Goal: Book appointment/travel/reservation

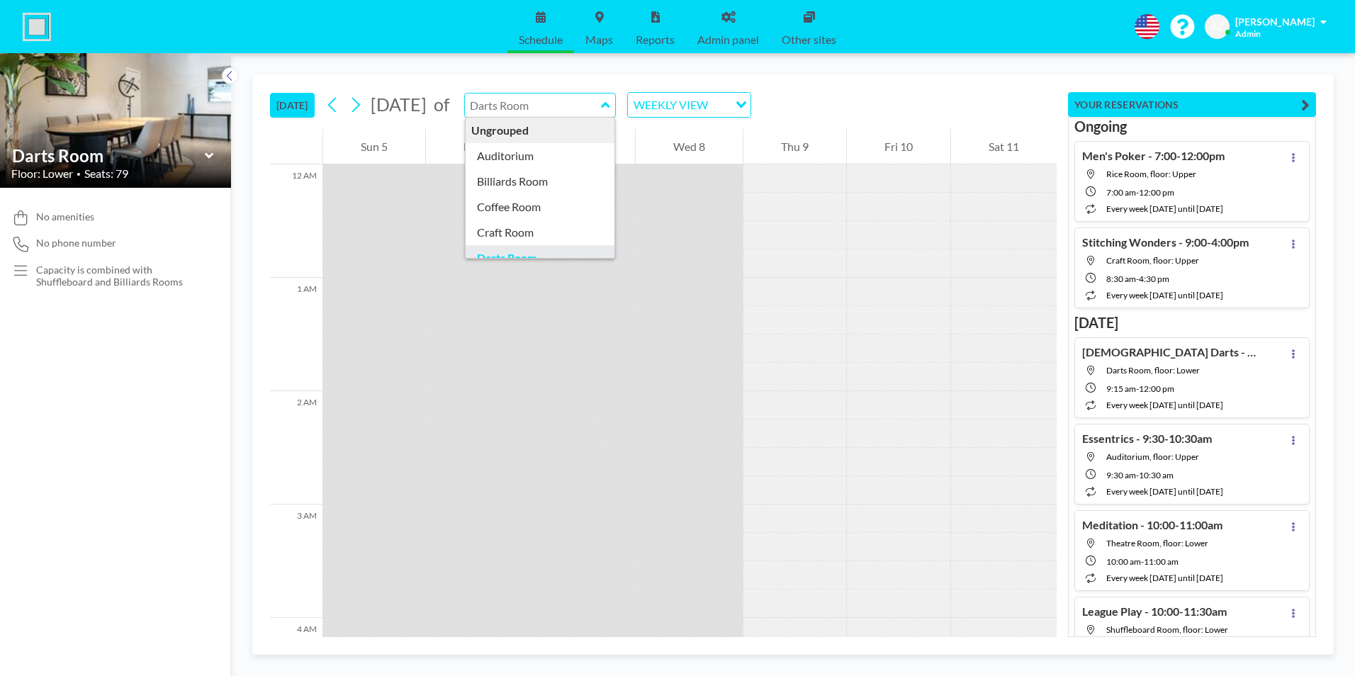
click at [601, 104] on input "text" at bounding box center [533, 105] width 136 height 23
type input "Auditorium"
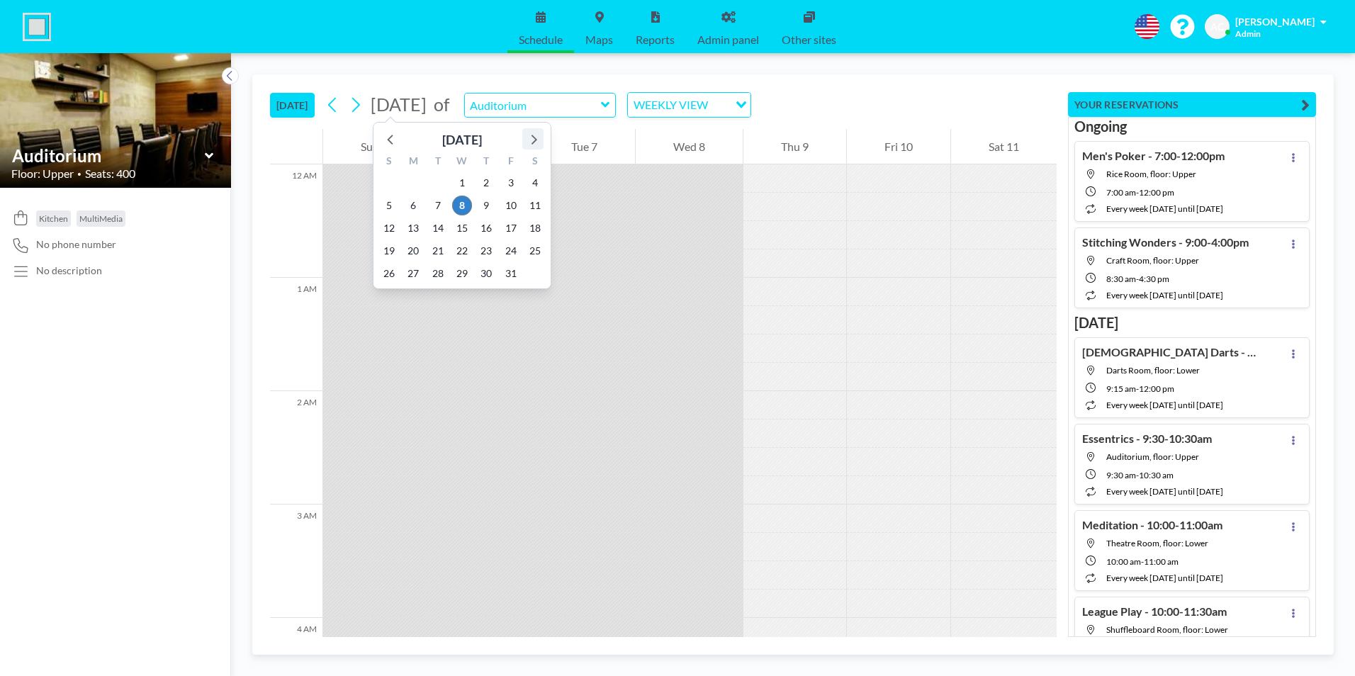
click at [531, 138] on icon at bounding box center [533, 139] width 18 height 18
click at [476, 142] on div "[DATE]" at bounding box center [462, 140] width 40 height 20
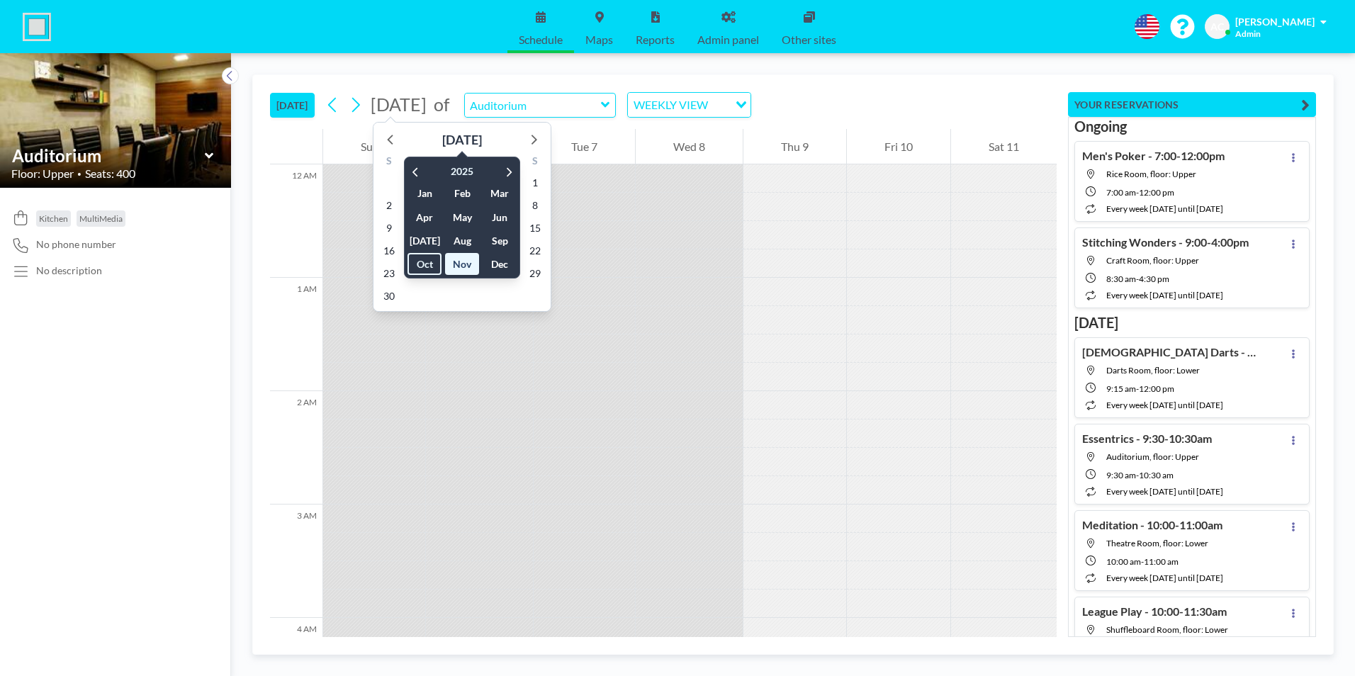
click at [873, 98] on div "[DATE] [DATE] [DATE] Feb Mar Apr May Jun [DATE] Aug Sep Oct Nov Dec [DATE] S M …" at bounding box center [663, 102] width 786 height 54
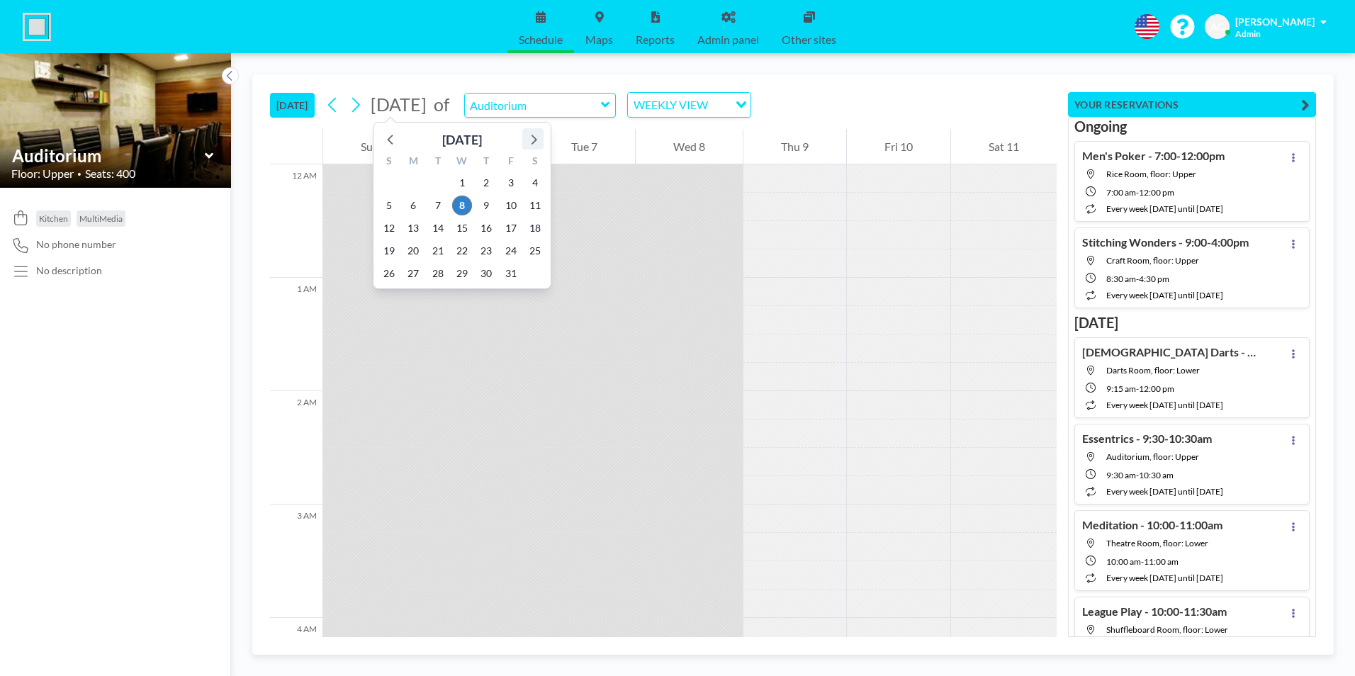
click at [538, 140] on icon at bounding box center [533, 139] width 18 height 18
click at [512, 251] on span "21" at bounding box center [511, 251] width 20 height 20
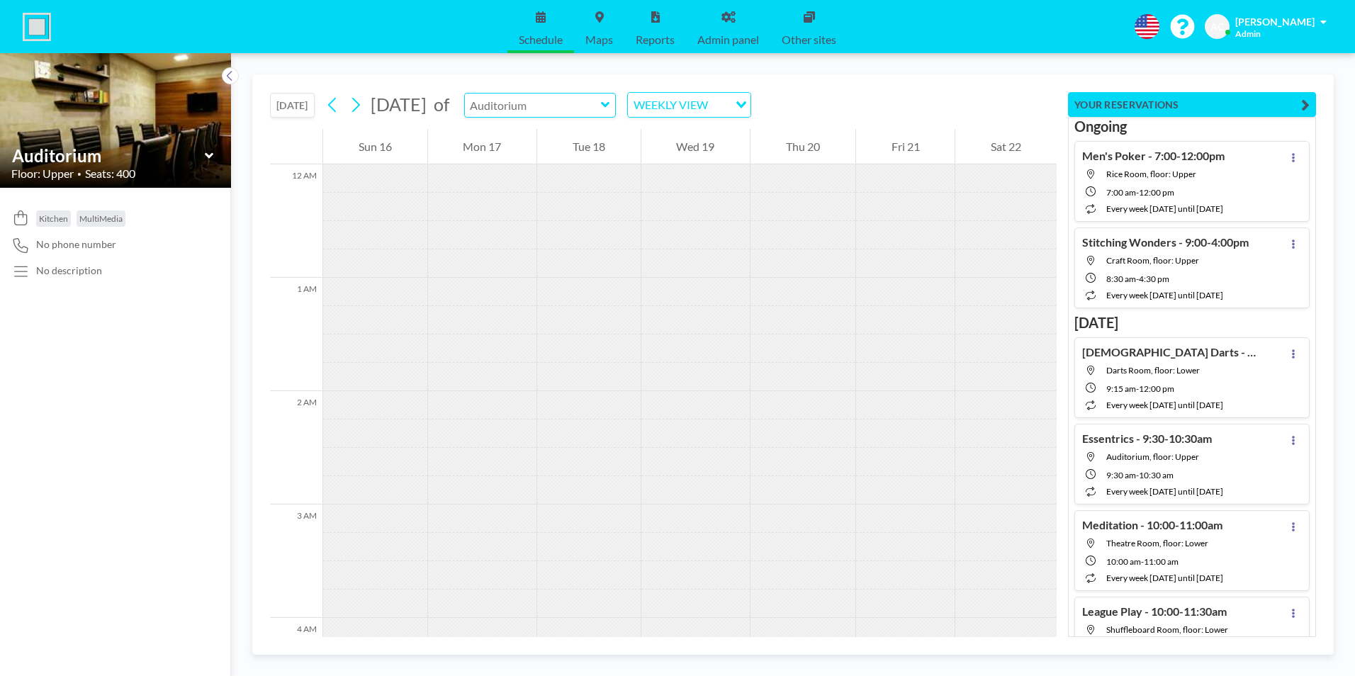
click at [601, 104] on input "text" at bounding box center [533, 105] width 136 height 23
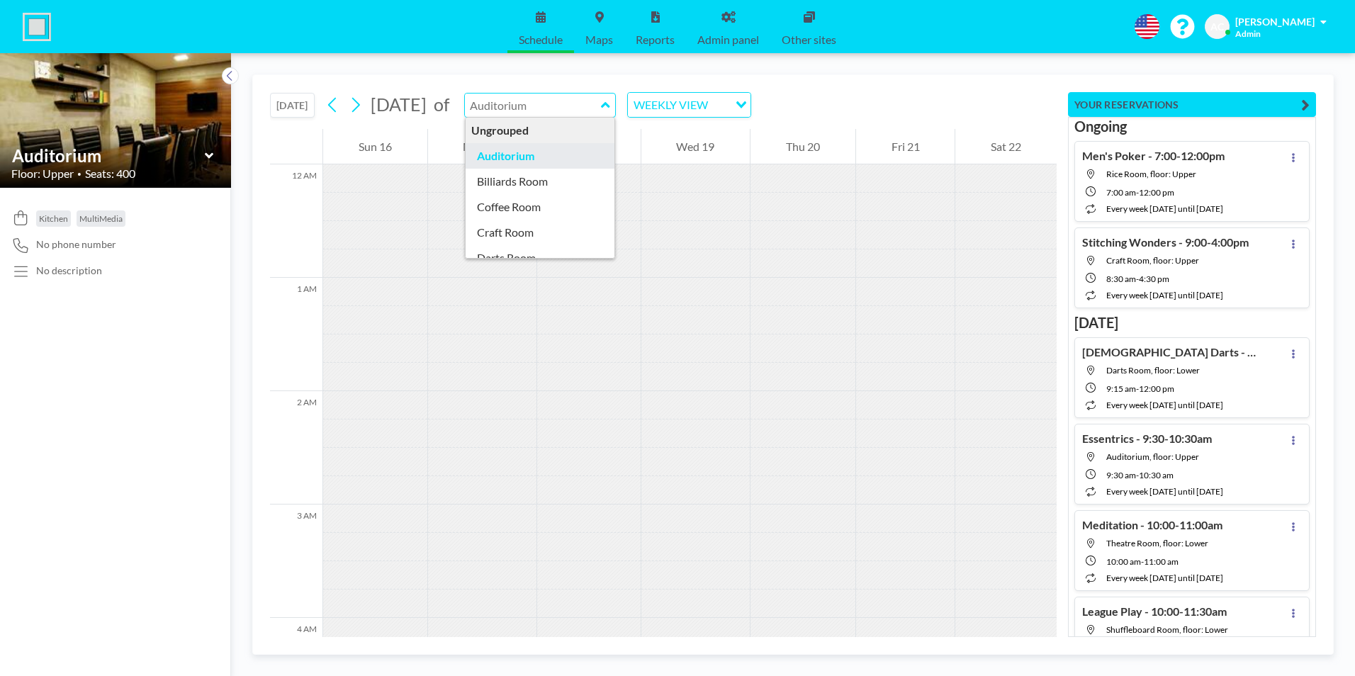
type input "Auditorium"
click at [728, 106] on div "WEEKLY VIEW" at bounding box center [678, 103] width 101 height 21
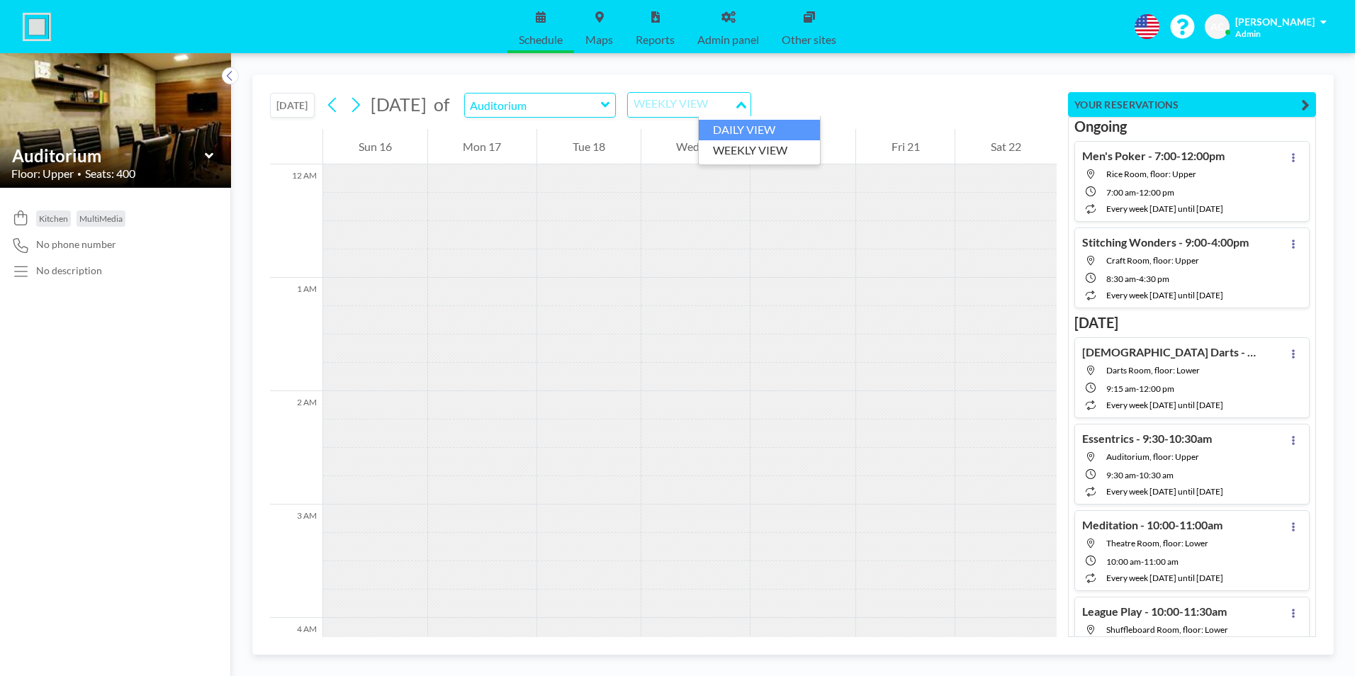
click at [745, 134] on li "DAILY VIEW" at bounding box center [759, 130] width 121 height 21
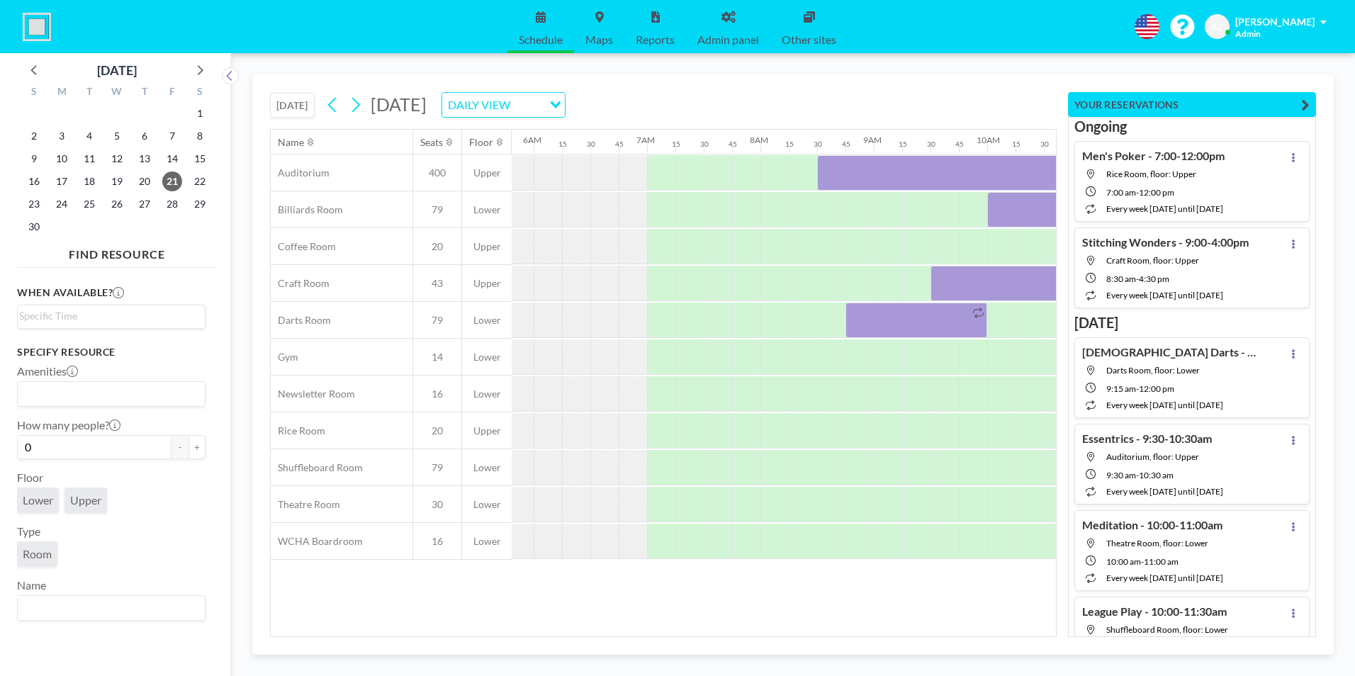
scroll to position [0, 878]
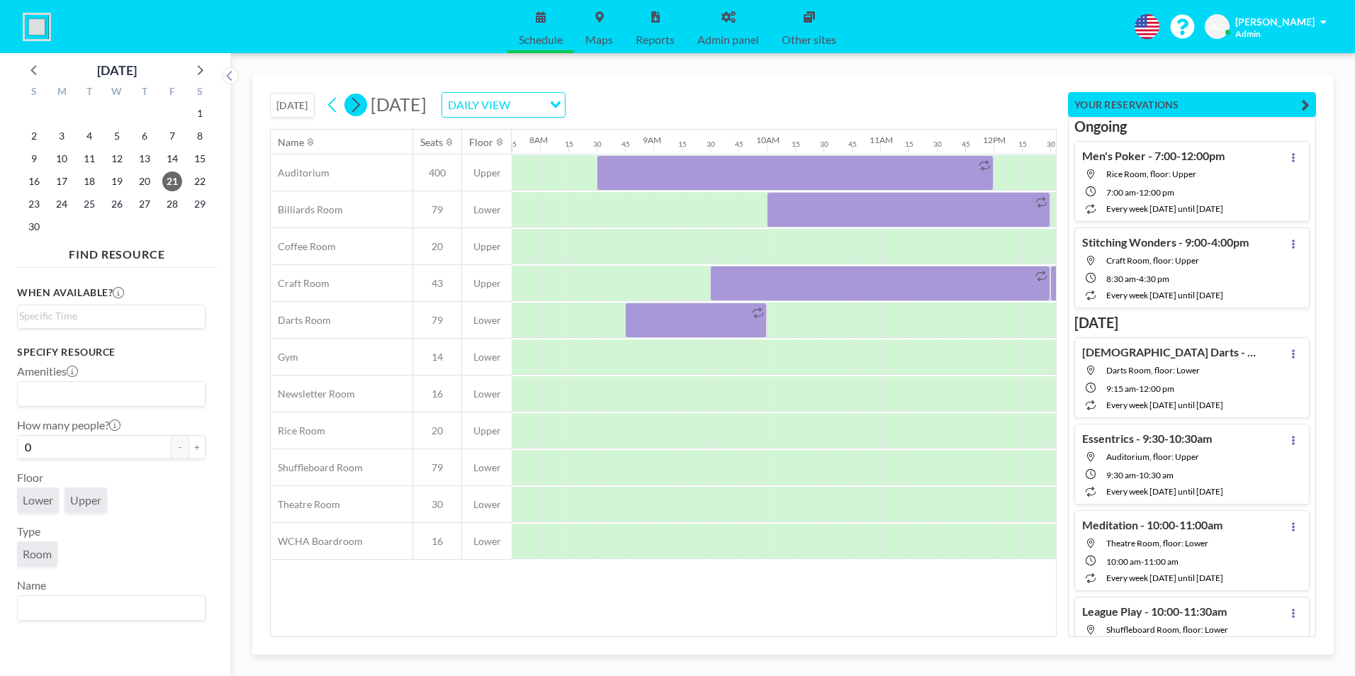
click at [362, 107] on icon at bounding box center [355, 104] width 13 height 21
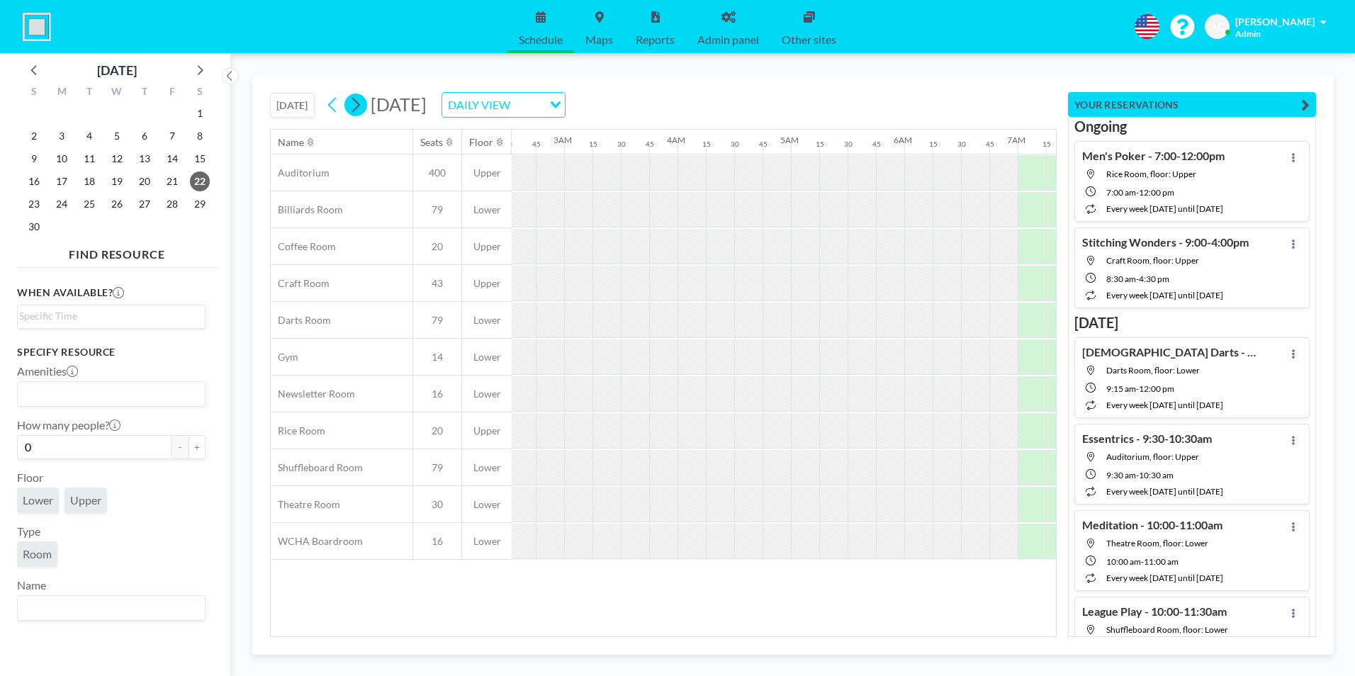
click at [362, 107] on icon at bounding box center [355, 104] width 13 height 21
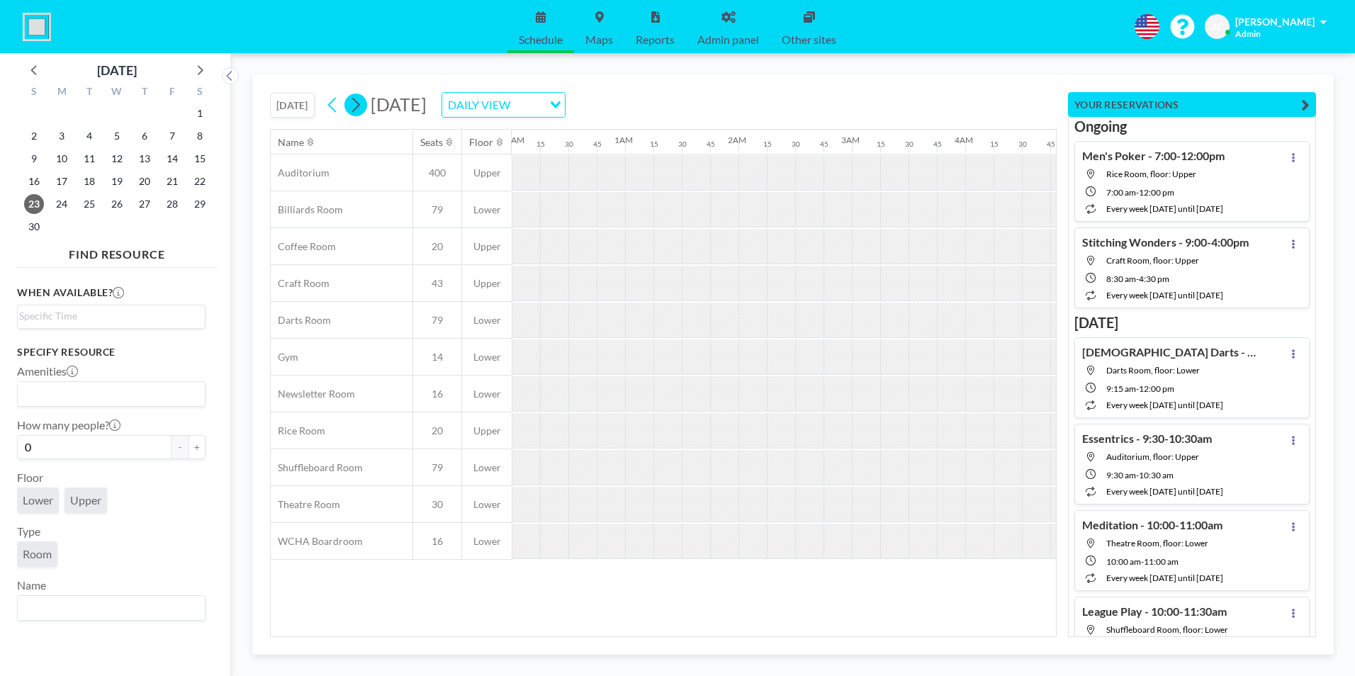
click at [362, 107] on icon at bounding box center [355, 104] width 13 height 21
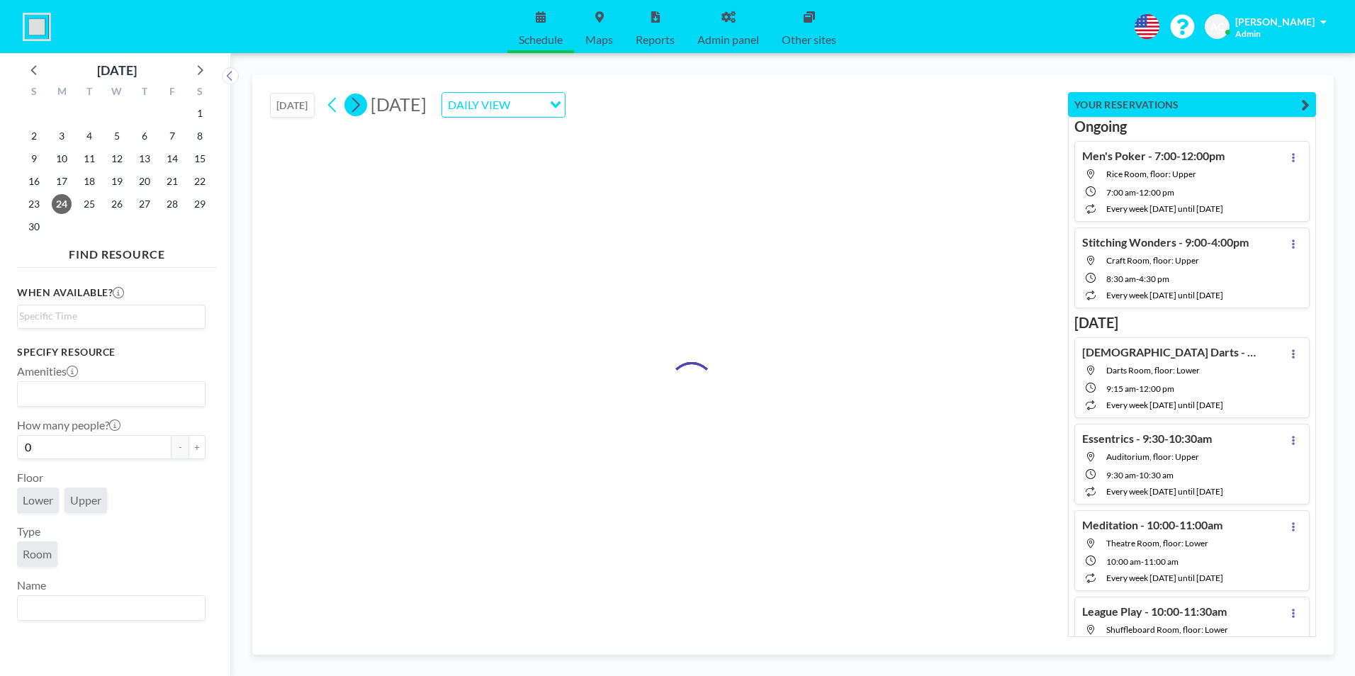
click at [362, 107] on icon at bounding box center [355, 104] width 13 height 21
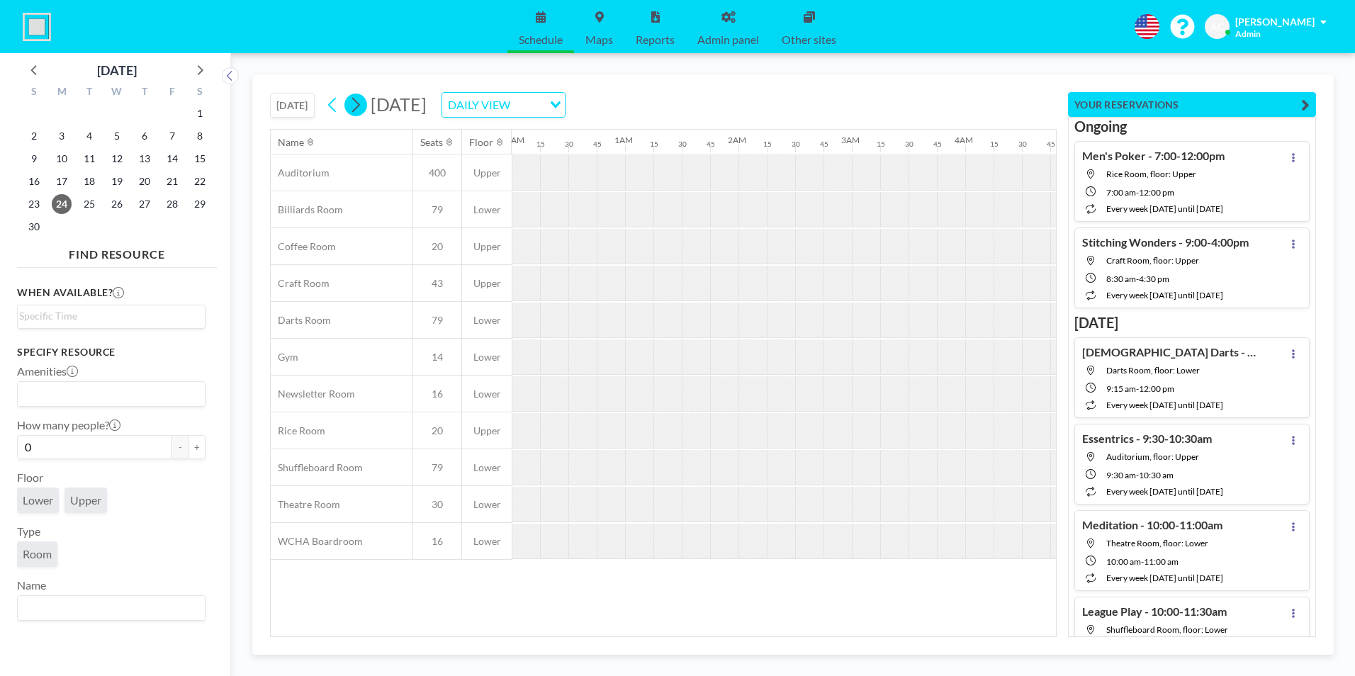
scroll to position [0, 0]
click at [362, 107] on icon at bounding box center [355, 104] width 13 height 21
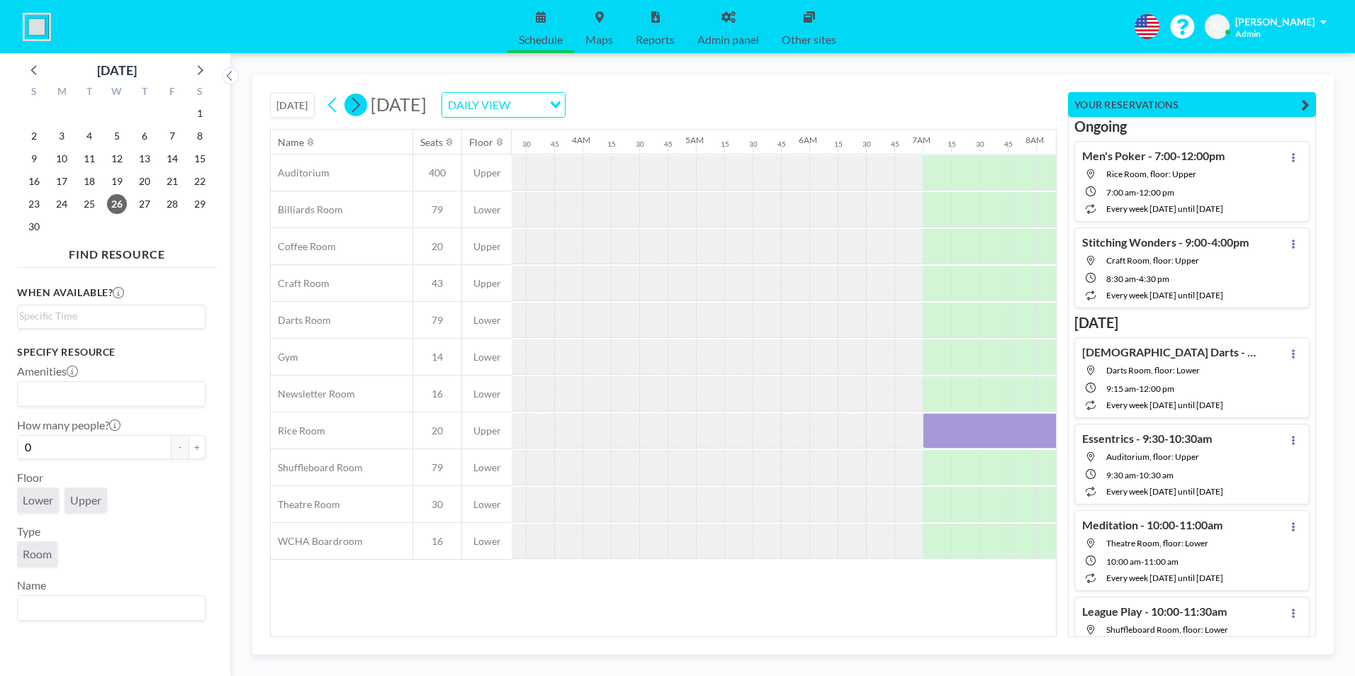
click at [362, 107] on icon at bounding box center [355, 104] width 13 height 21
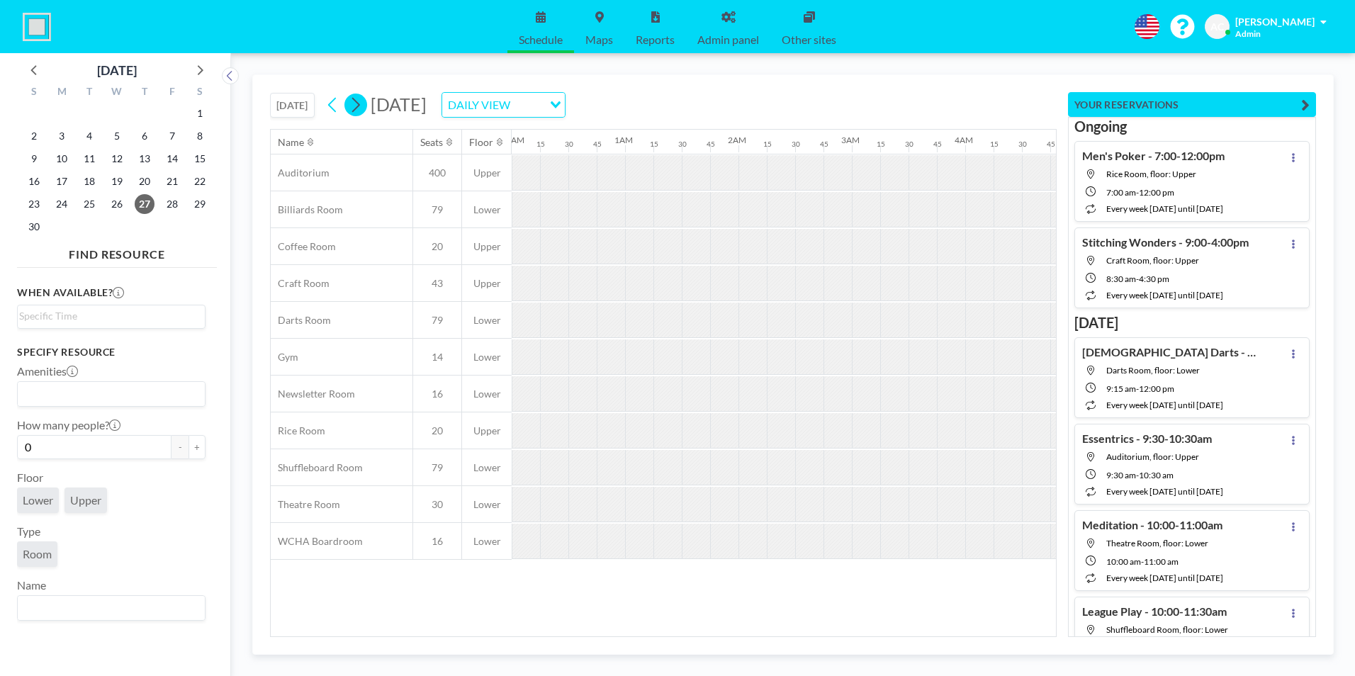
scroll to position [0, 456]
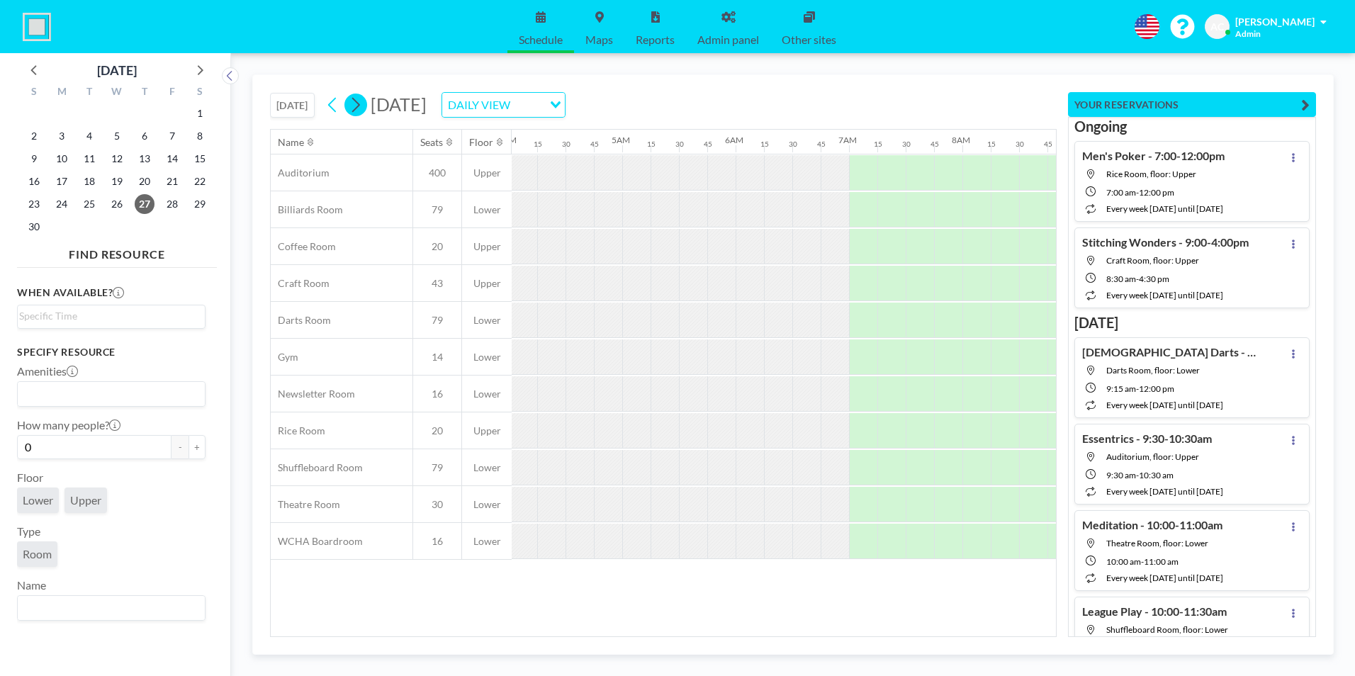
click at [362, 107] on icon at bounding box center [355, 104] width 13 height 21
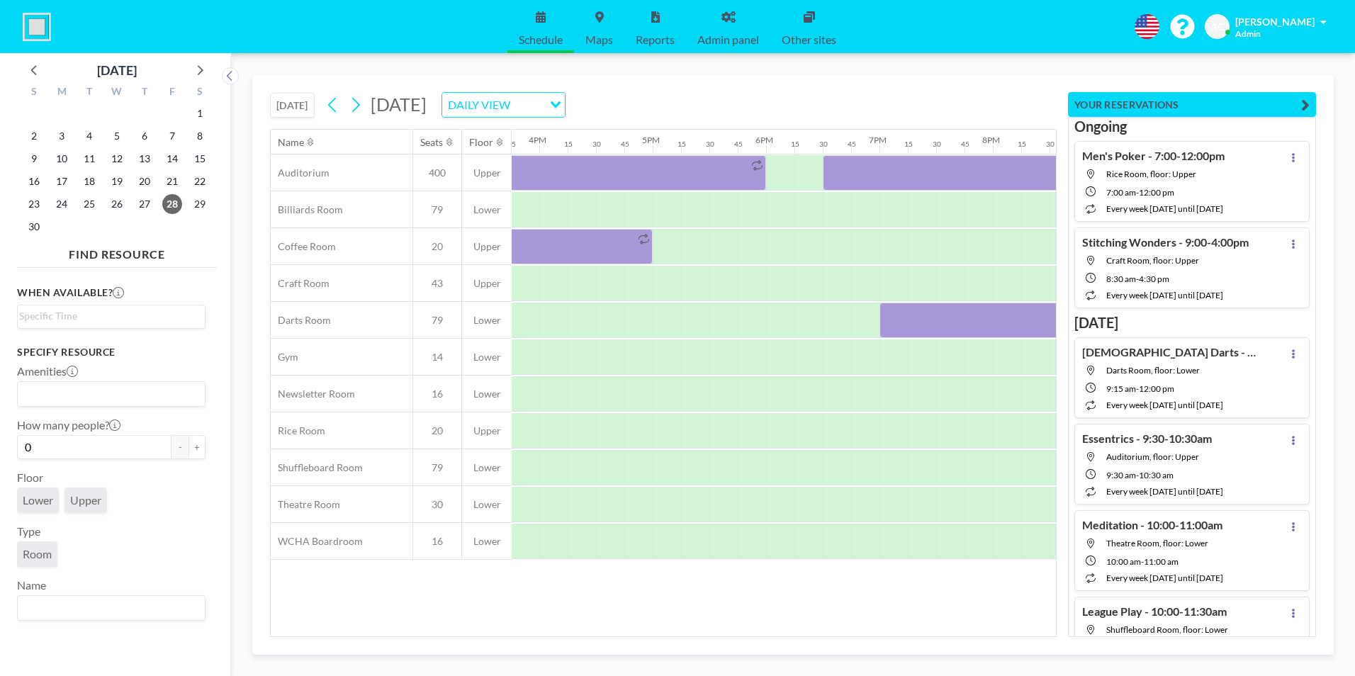
scroll to position [0, 1794]
click at [767, 282] on div at bounding box center [772, 283] width 28 height 35
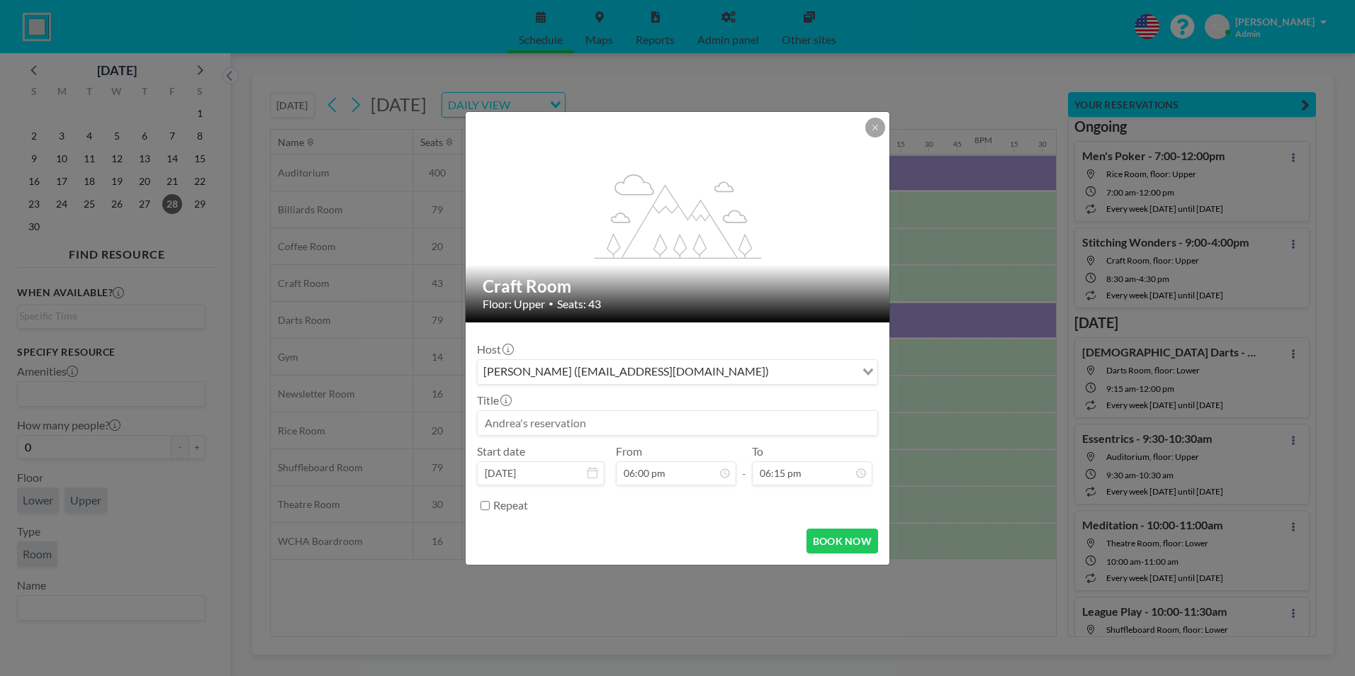
click at [631, 420] on input at bounding box center [677, 423] width 400 height 24
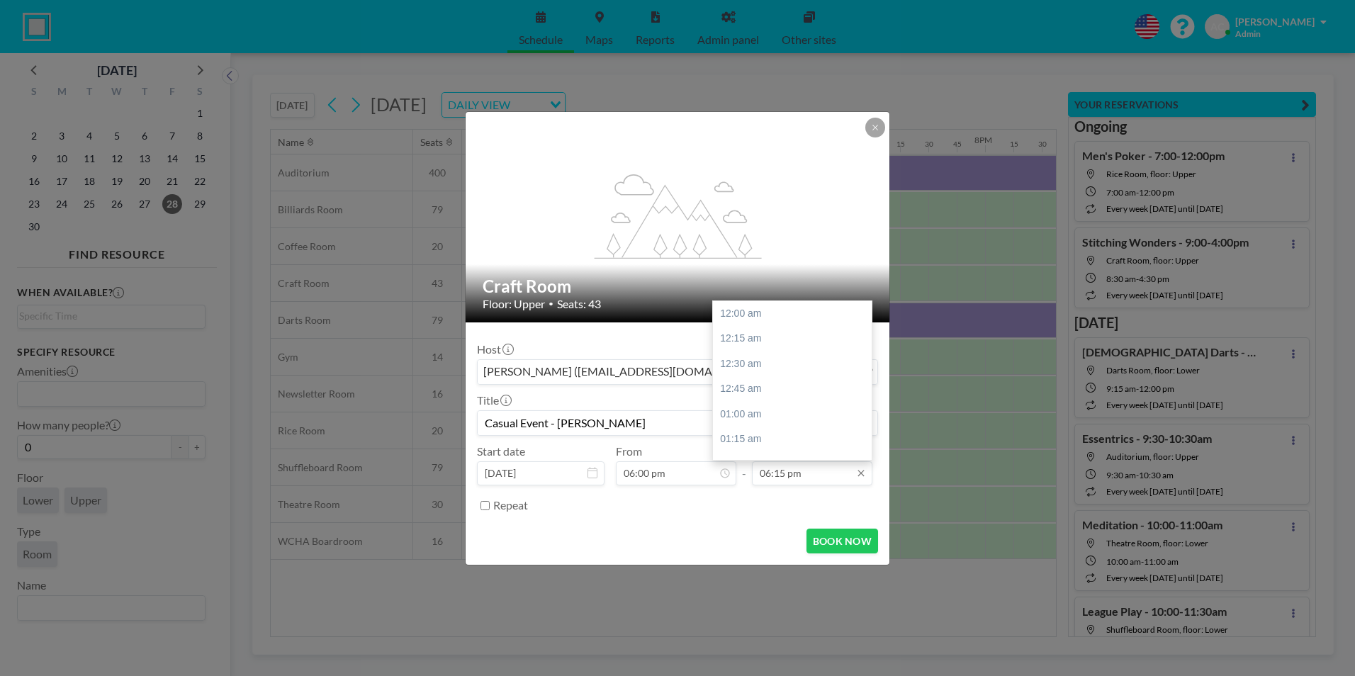
type input "Casual Event - [PERSON_NAME]"
click at [793, 472] on input "06:15 pm" at bounding box center [812, 473] width 120 height 24
click at [771, 440] on div "10:30 pm" at bounding box center [796, 438] width 166 height 26
type input "10:30 pm"
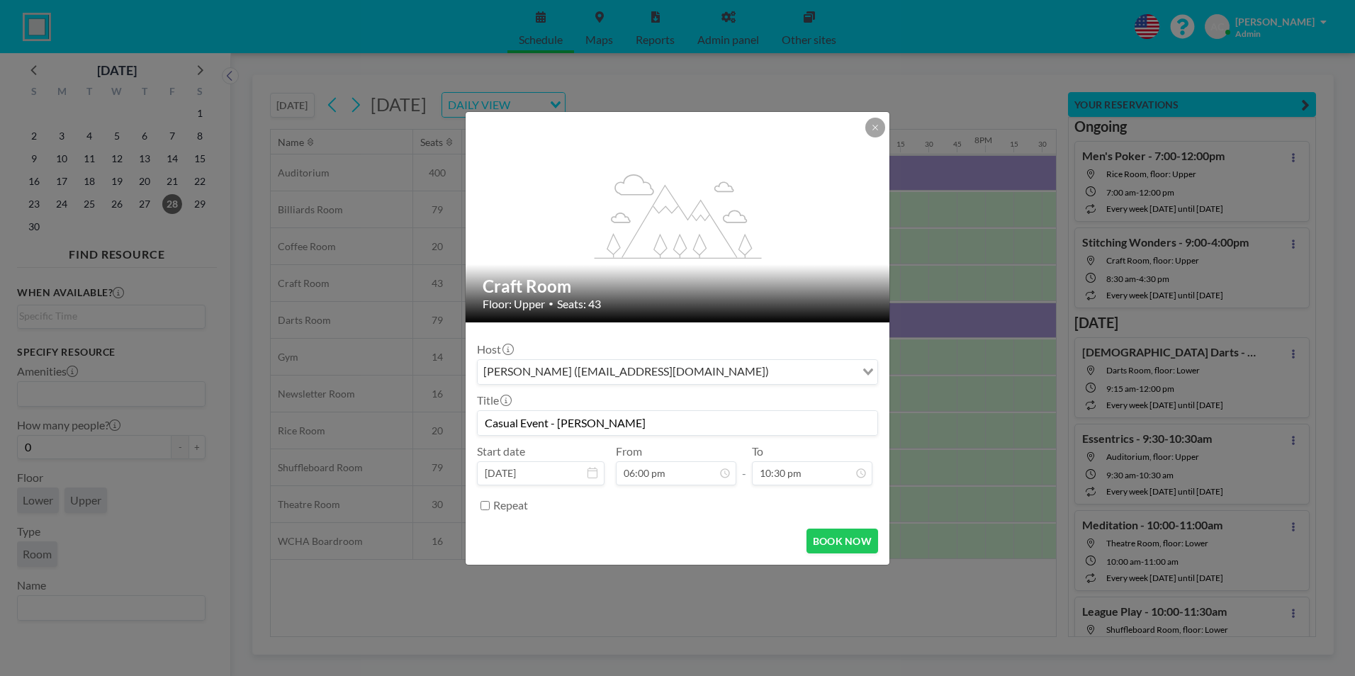
scroll to position [2269, 0]
drag, startPoint x: 655, startPoint y: 422, endPoint x: 474, endPoint y: 422, distance: 180.7
click at [474, 422] on form "Host [PERSON_NAME] ([EMAIL_ADDRESS][DOMAIN_NAME]) Loading... Title Casual Event…" at bounding box center [677, 443] width 424 height 242
click at [849, 541] on button "BOOK NOW" at bounding box center [842, 541] width 72 height 25
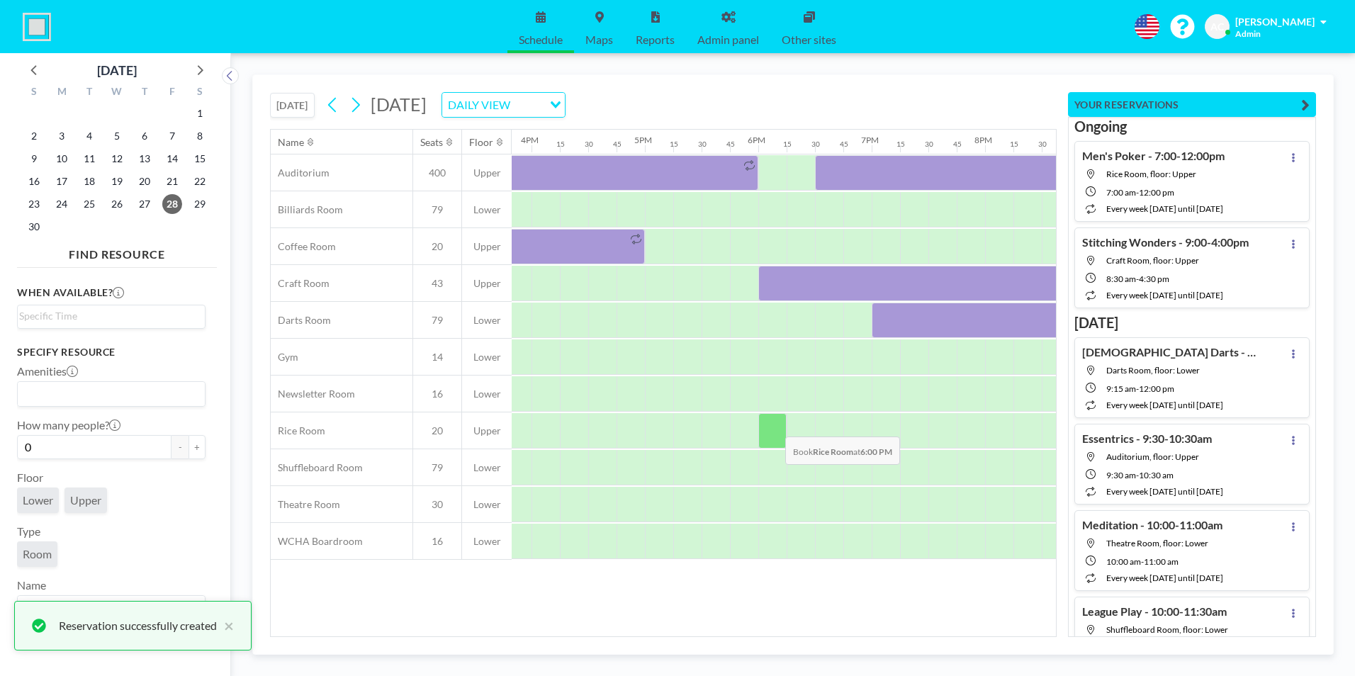
click at [774, 427] on div at bounding box center [772, 430] width 28 height 35
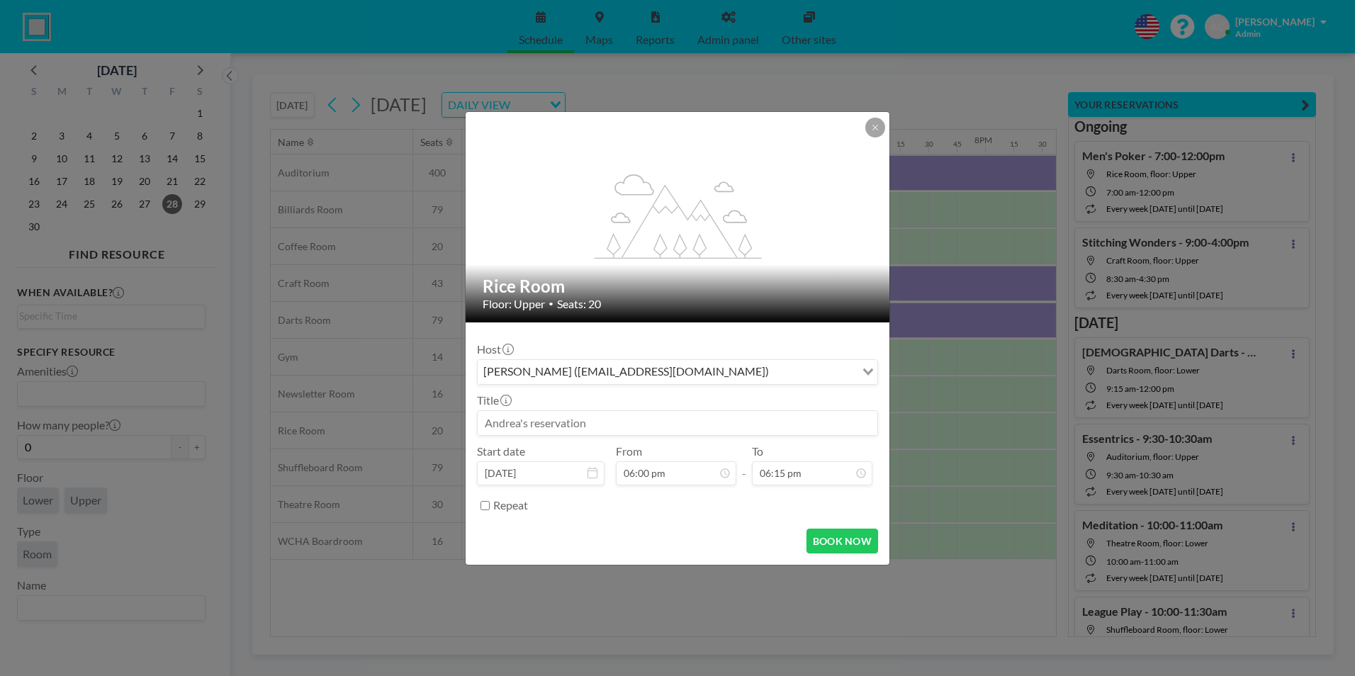
click at [621, 420] on input at bounding box center [677, 423] width 400 height 24
paste input "Casual Event - [PERSON_NAME]"
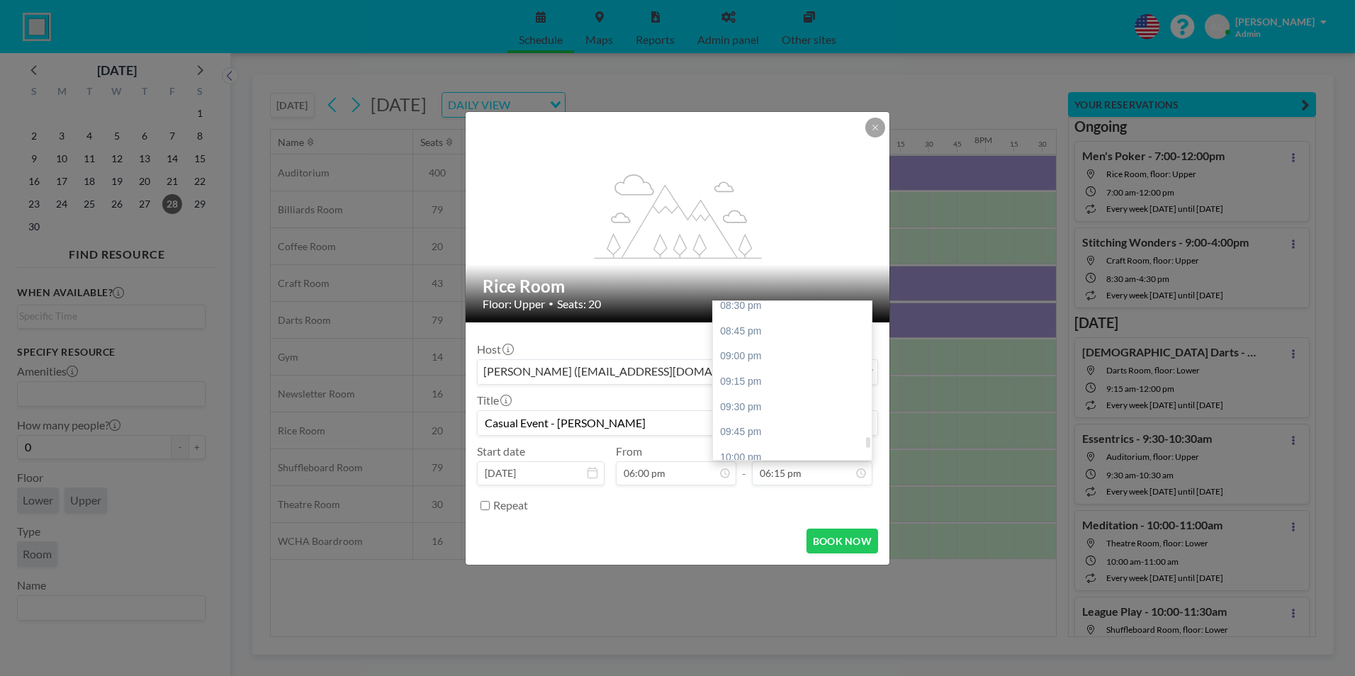
scroll to position [2124, 0]
type input "Casual Event - [PERSON_NAME]"
click at [764, 452] on div "10:30 pm" at bounding box center [796, 459] width 166 height 26
type input "10:30 pm"
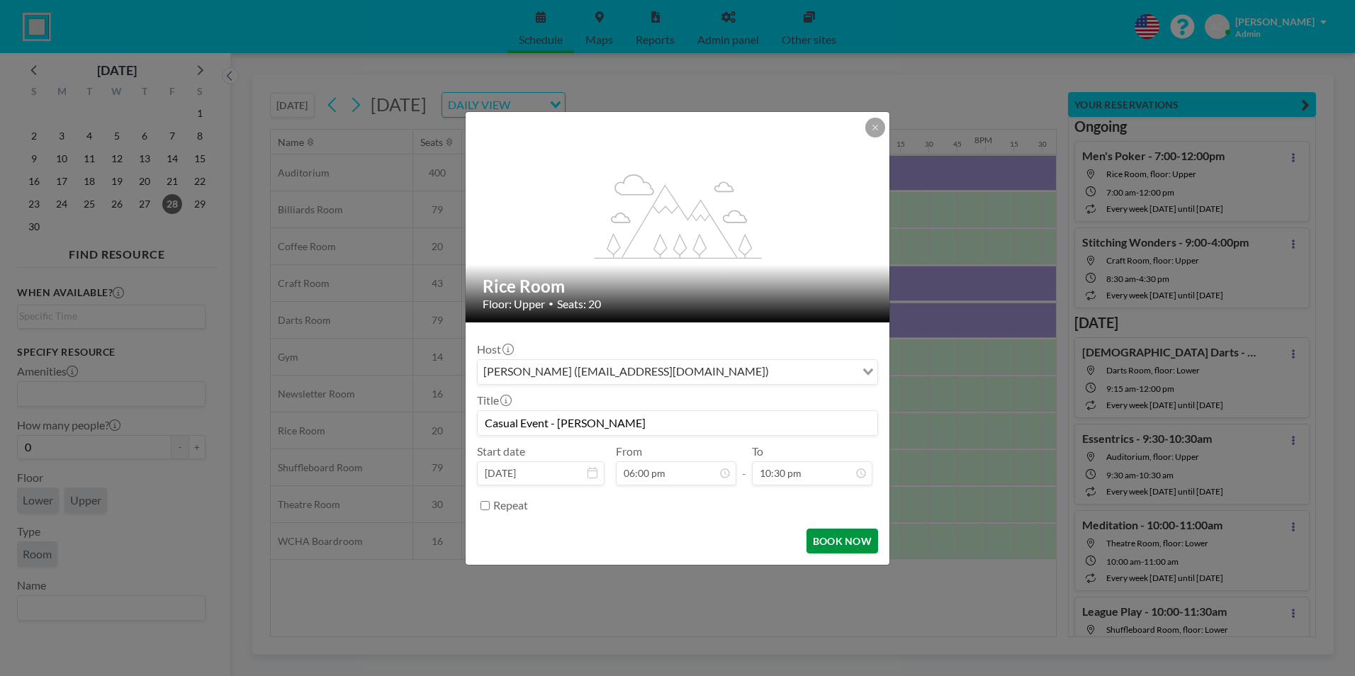
click at [841, 541] on button "BOOK NOW" at bounding box center [842, 541] width 72 height 25
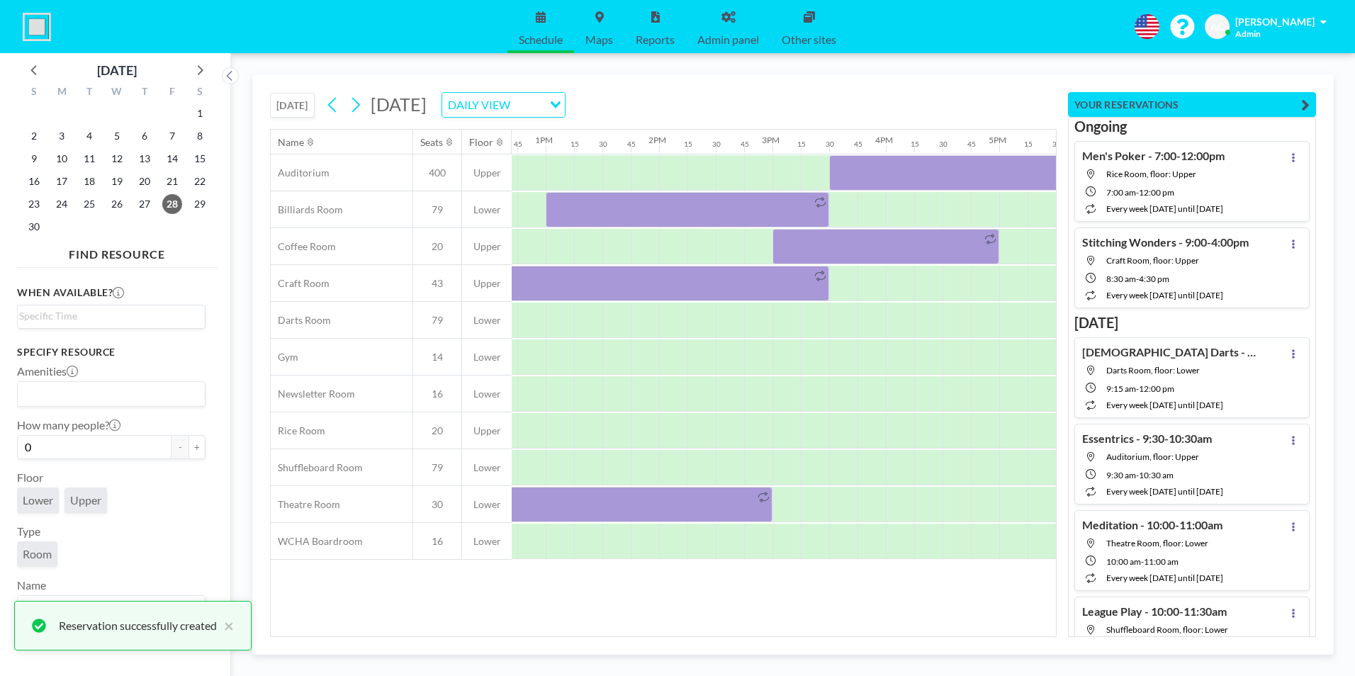
scroll to position [0, 1409]
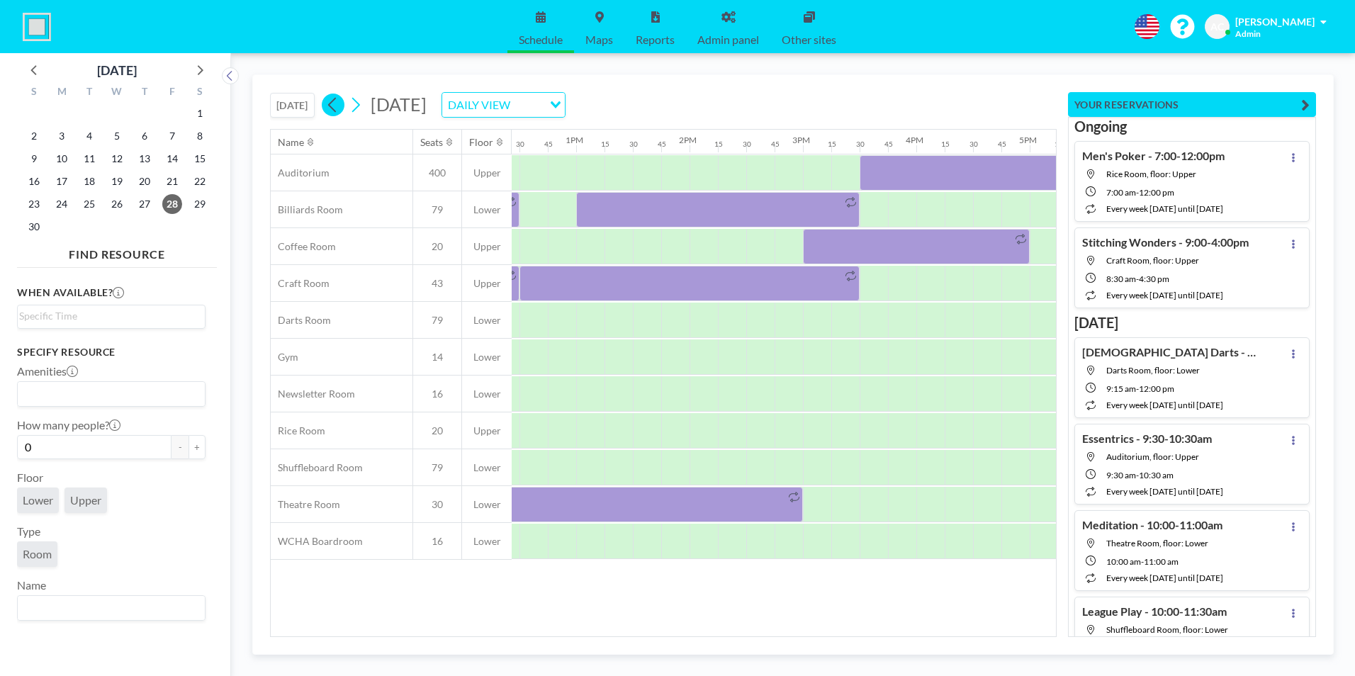
click at [329, 105] on icon at bounding box center [332, 104] width 13 height 21
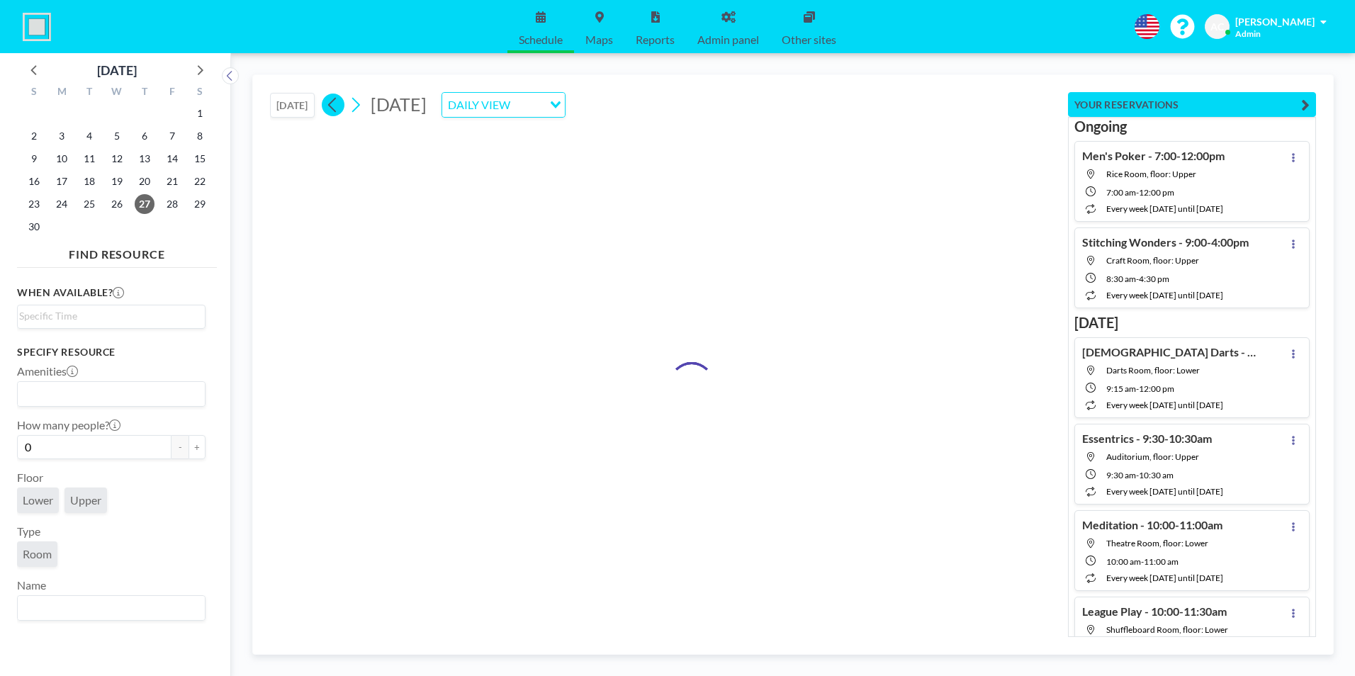
click at [329, 105] on icon at bounding box center [332, 104] width 13 height 21
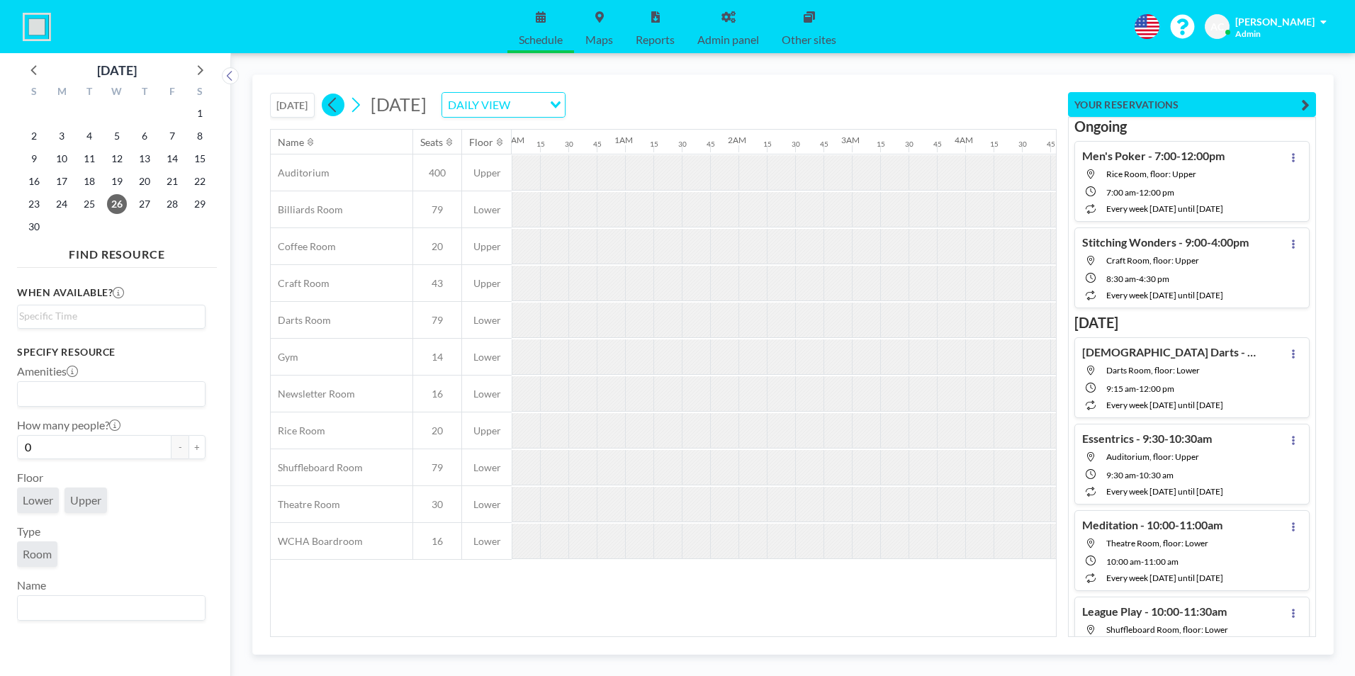
scroll to position [0, 0]
click at [329, 105] on icon at bounding box center [332, 104] width 13 height 21
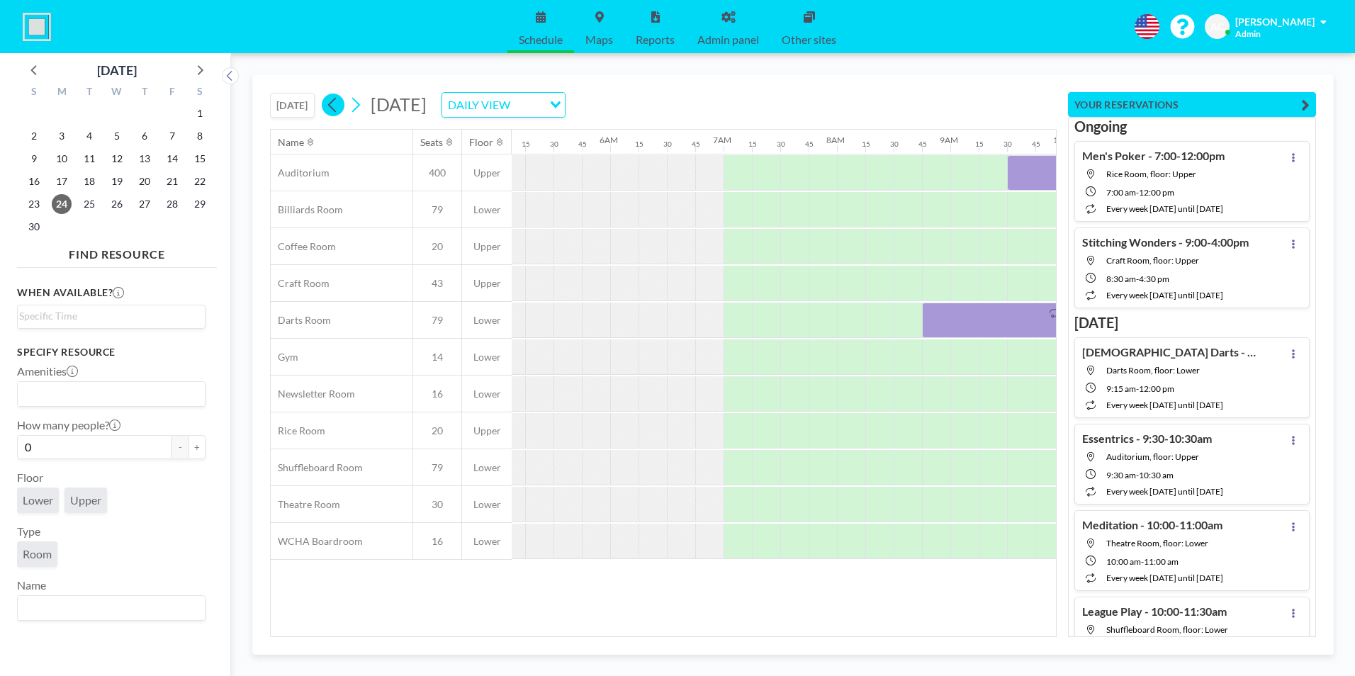
click at [329, 105] on icon at bounding box center [332, 104] width 13 height 21
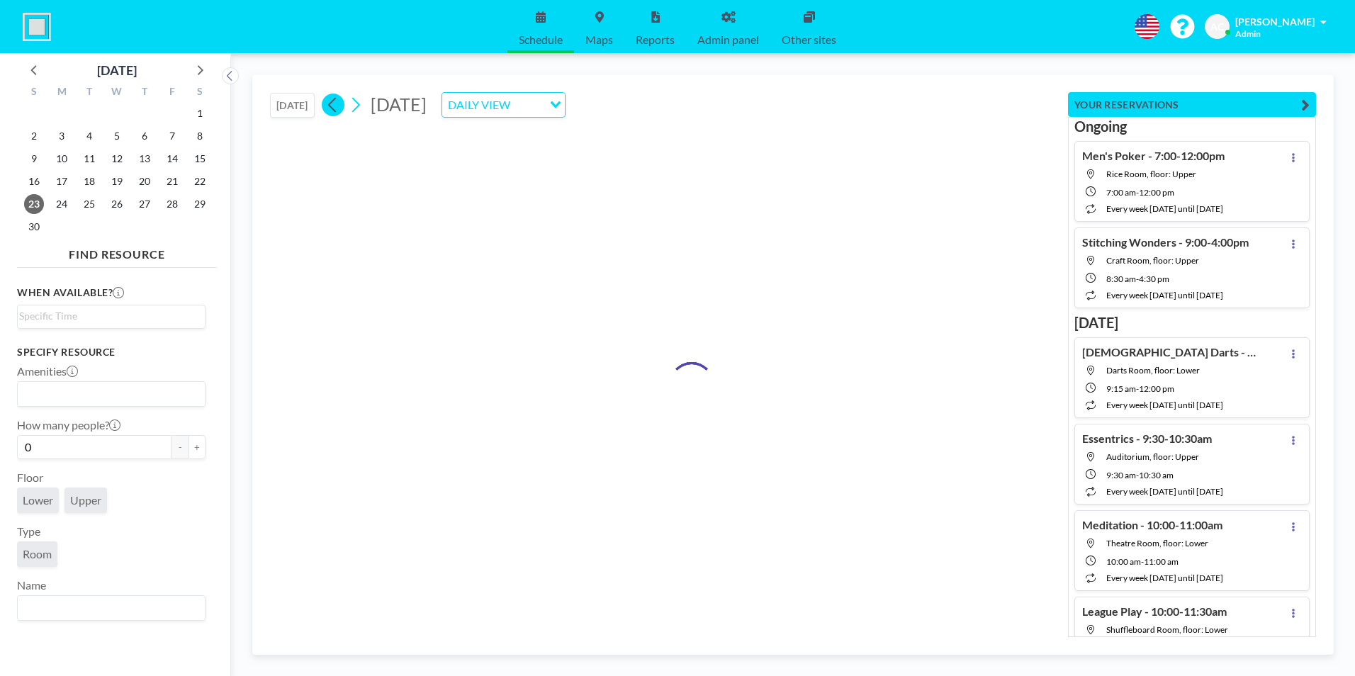
click at [329, 105] on icon at bounding box center [332, 104] width 13 height 21
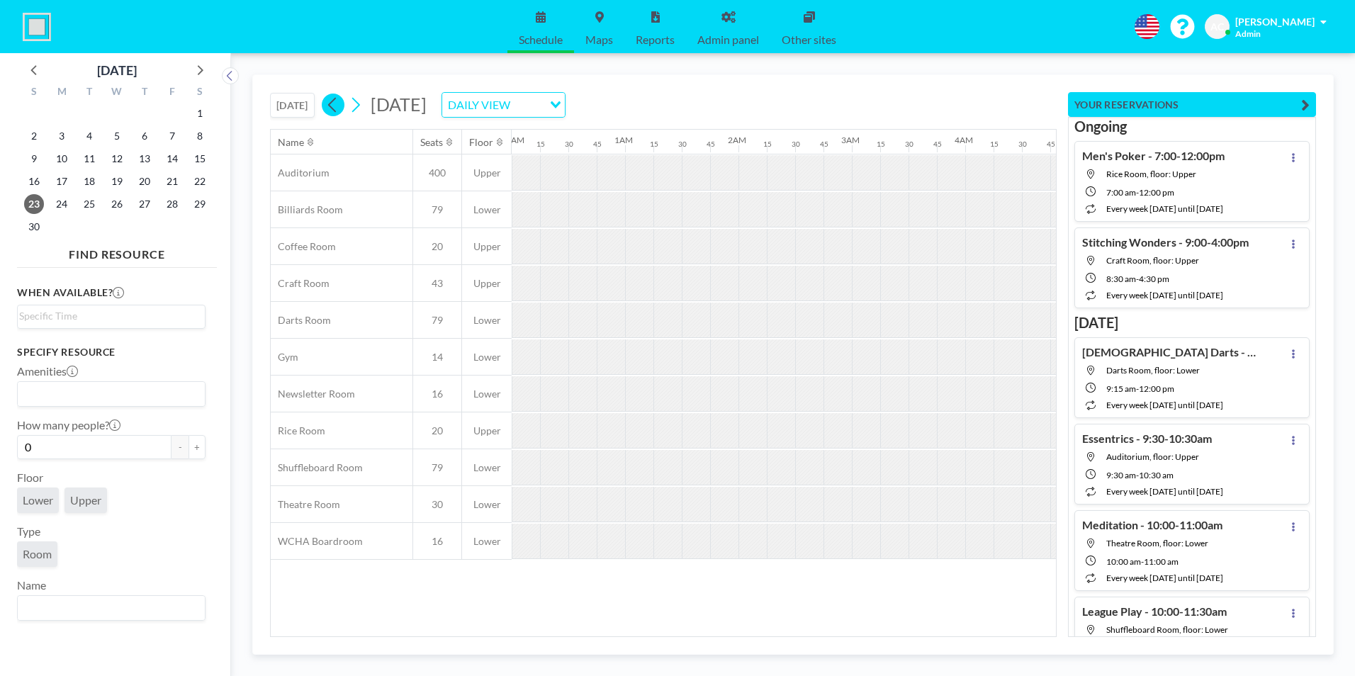
scroll to position [0, 0]
click at [329, 105] on icon at bounding box center [332, 104] width 13 height 21
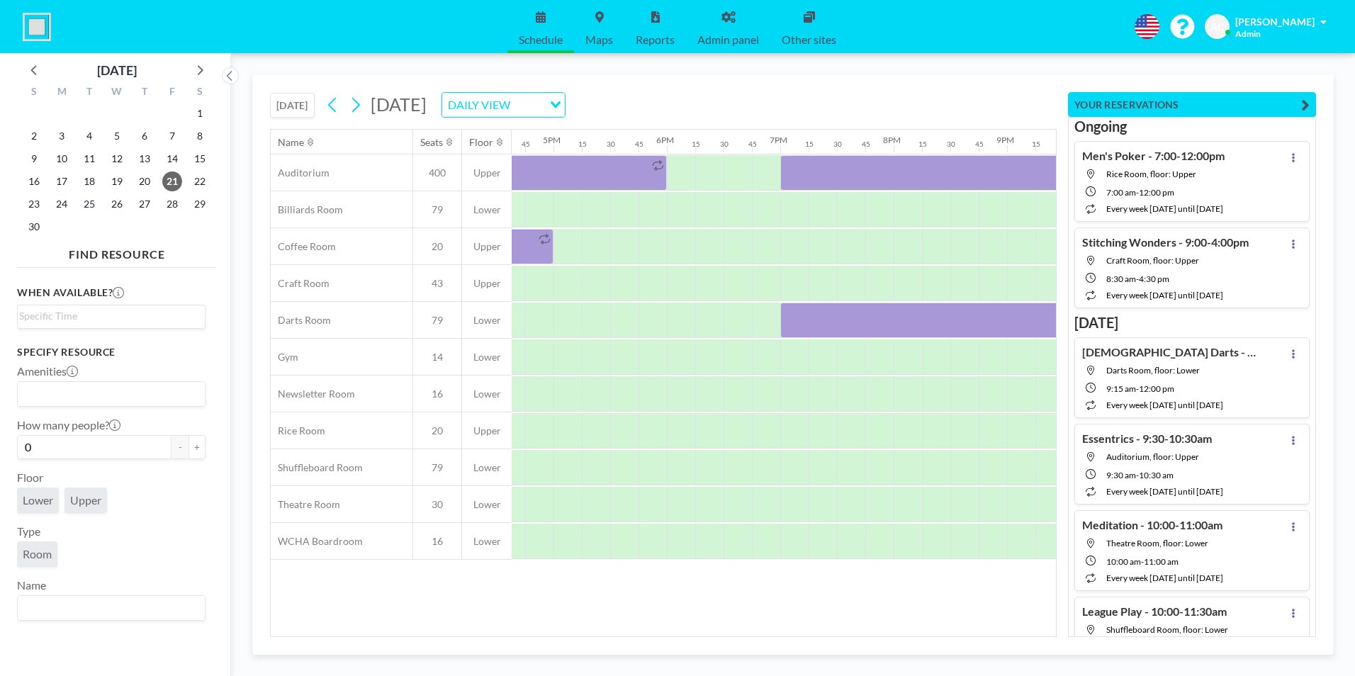
scroll to position [0, 1904]
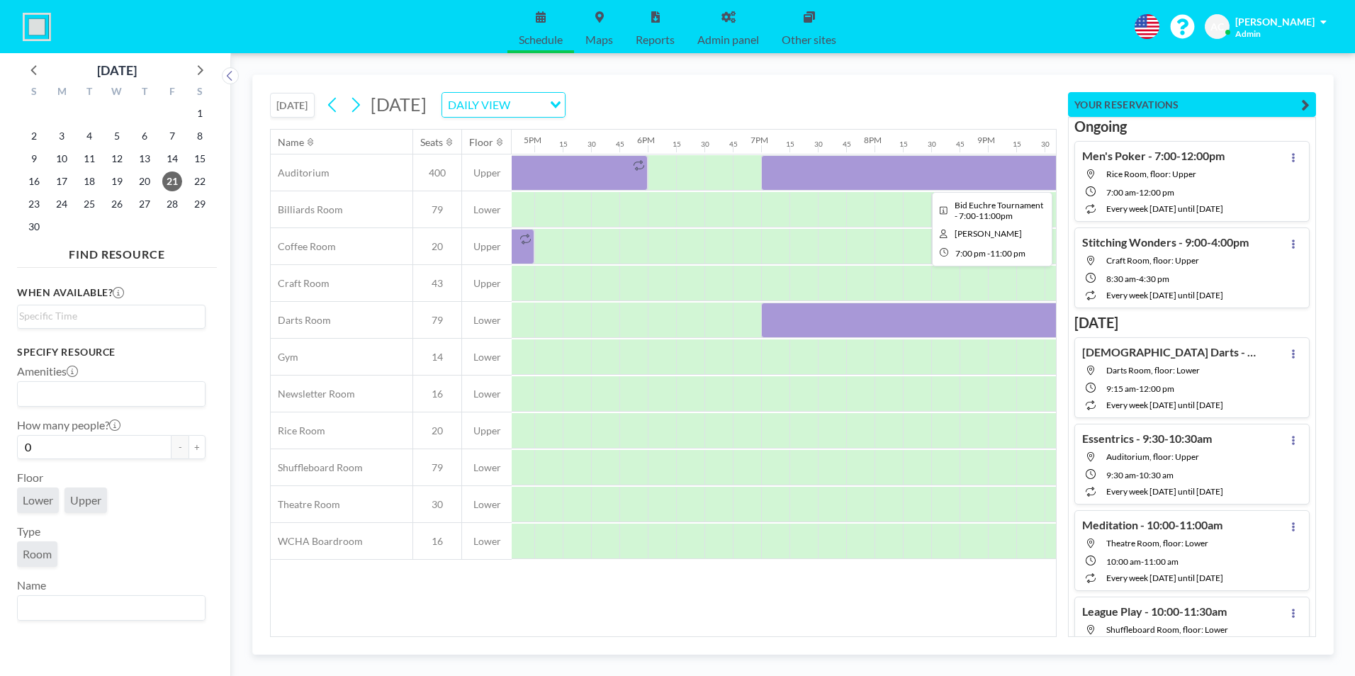
click at [859, 174] on div at bounding box center [987, 172] width 453 height 35
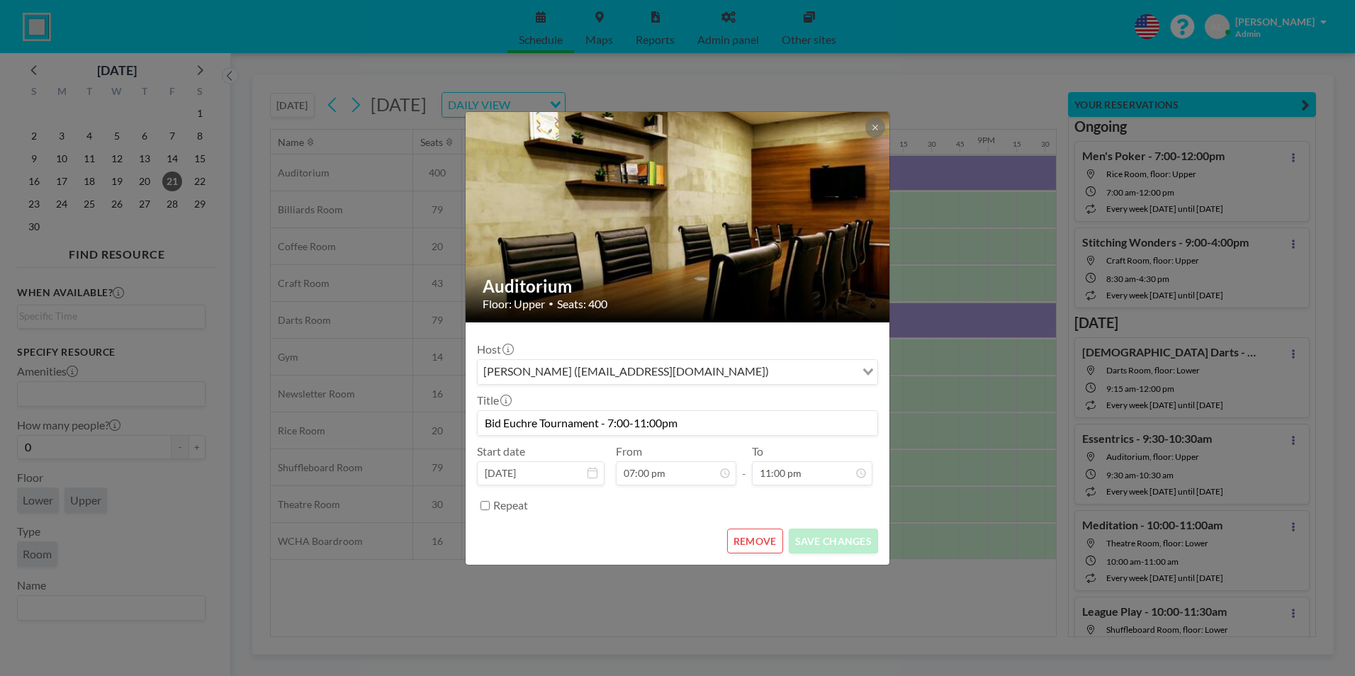
click at [759, 541] on button "REMOVE" at bounding box center [755, 541] width 56 height 25
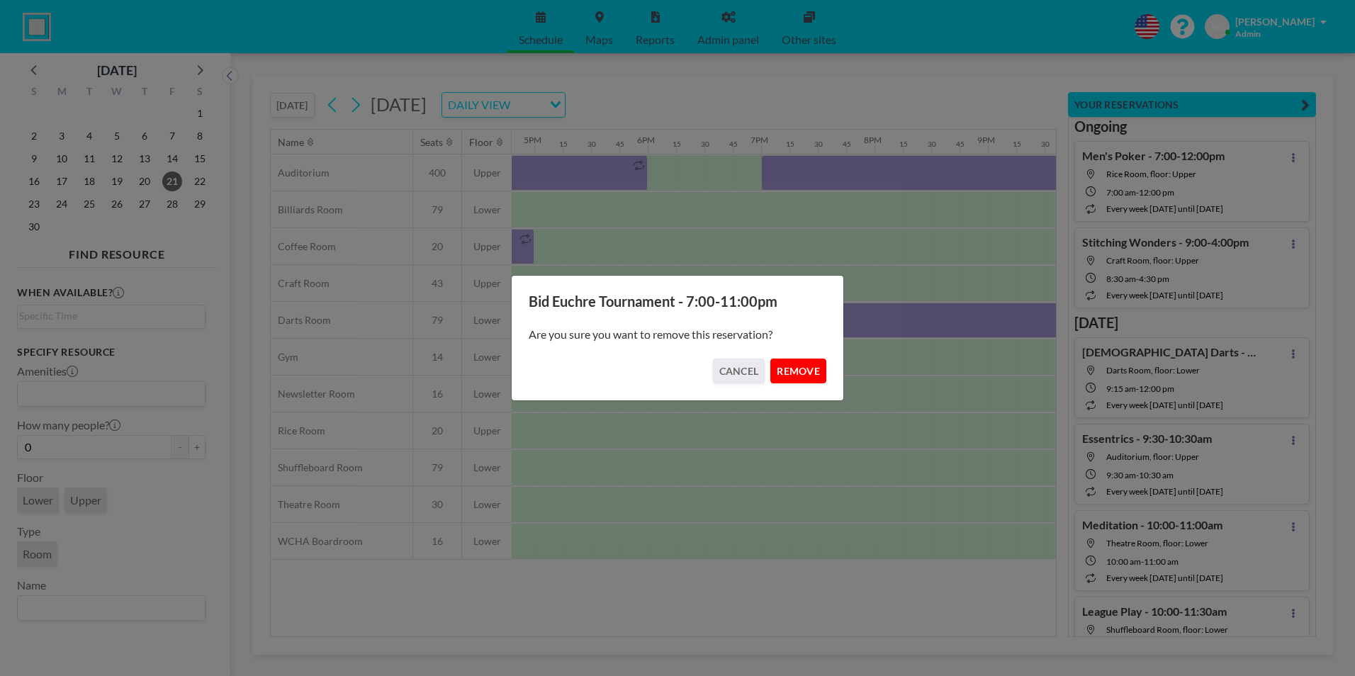
click at [798, 368] on button "REMOVE" at bounding box center [798, 370] width 56 height 25
